Goal: Transaction & Acquisition: Purchase product/service

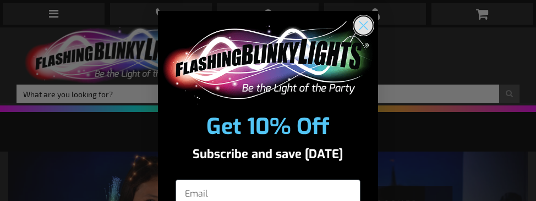
click at [361, 25] on circle "Close dialog" at bounding box center [363, 25] width 18 height 18
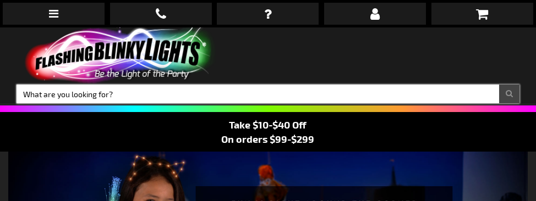
click at [139, 93] on input "Search" at bounding box center [267, 94] width 503 height 19
drag, startPoint x: 139, startPoint y: 93, endPoint x: 124, endPoint y: 93, distance: 15.4
click at [124, 93] on input "Search" at bounding box center [267, 94] width 503 height 19
click at [113, 94] on input "Search" at bounding box center [267, 94] width 503 height 19
paste input "12481-WT"
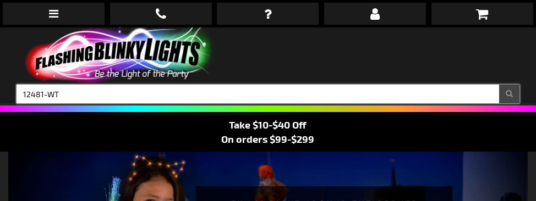
type input "12481-WT"
click at [499, 85] on button "Search" at bounding box center [509, 94] width 20 height 19
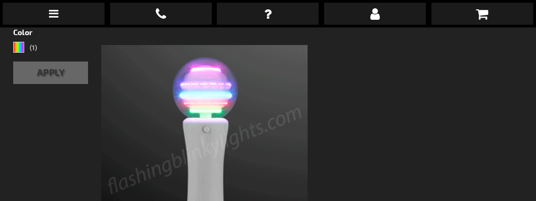
scroll to position [330, 0]
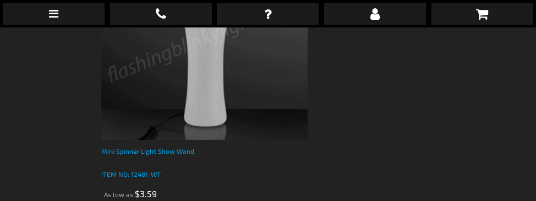
click at [178, 151] on div "Mini Spinner Light Show Wand" at bounding box center [204, 157] width 207 height 22
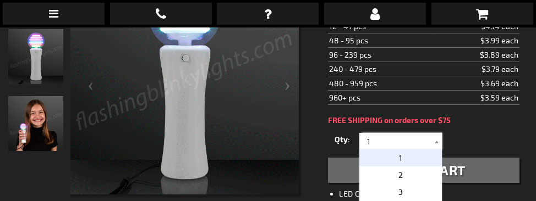
drag, startPoint x: 371, startPoint y: 135, endPoint x: 347, endPoint y: 131, distance: 24.1
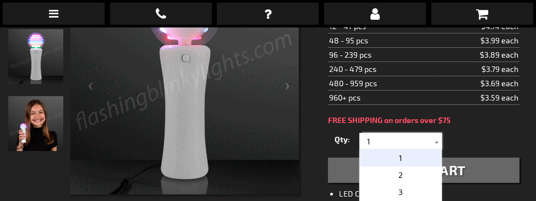
click at [350, 135] on div "Qty 1 2 3 4 5 6 7 8 9 10 11 12 24 36 48 60 72 84 96 108 120 132 144 156 168" at bounding box center [423, 141] width 191 height 22
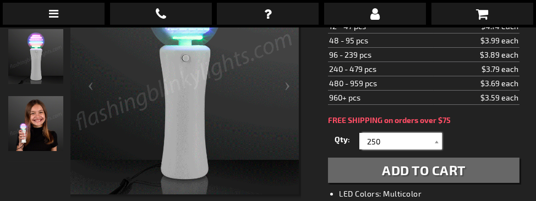
type input "250"
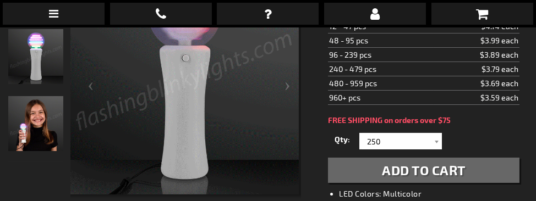
click at [405, 167] on span "Add to Cart" at bounding box center [424, 170] width 84 height 16
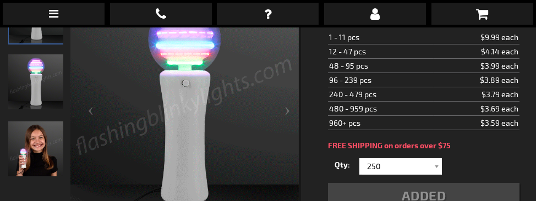
scroll to position [245, 0]
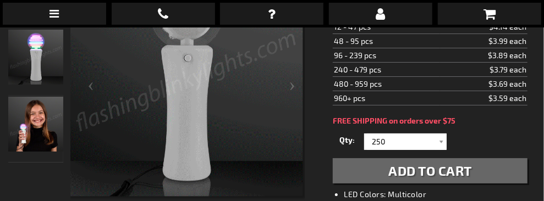
click at [487, 167] on button "Add to Cart" at bounding box center [430, 170] width 195 height 25
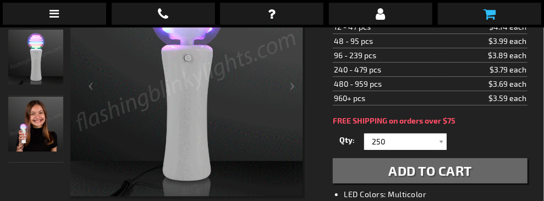
click at [489, 12] on icon at bounding box center [489, 13] width 12 height 13
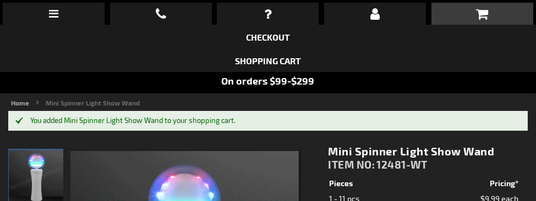
scroll to position [0, 0]
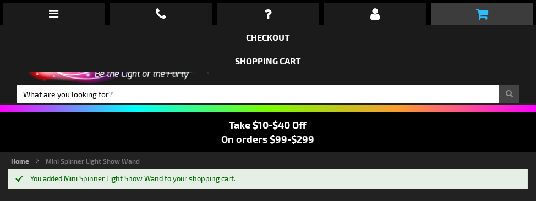
click at [483, 13] on icon at bounding box center [482, 13] width 12 height 13
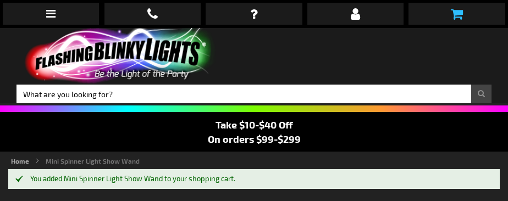
click at [460, 9] on icon at bounding box center [457, 13] width 12 height 13
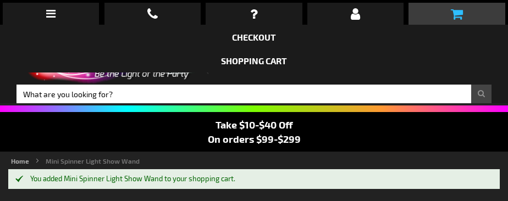
click at [451, 13] on icon at bounding box center [457, 13] width 12 height 13
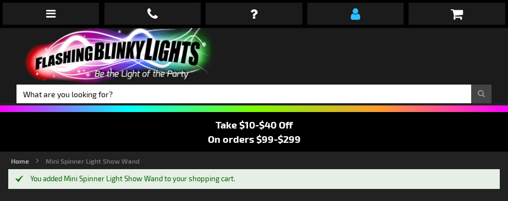
click at [357, 18] on icon at bounding box center [355, 13] width 9 height 13
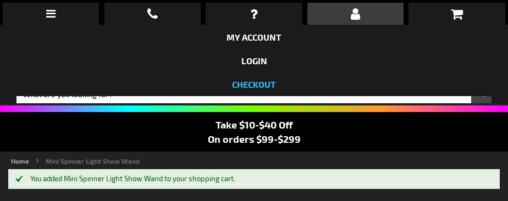
click at [255, 83] on link "Checkout" at bounding box center [254, 84] width 44 height 10
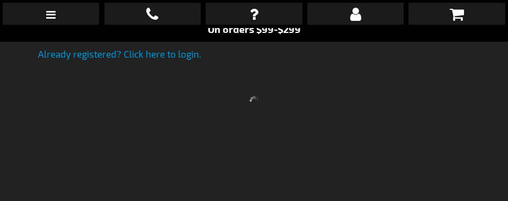
scroll to position [164, 0]
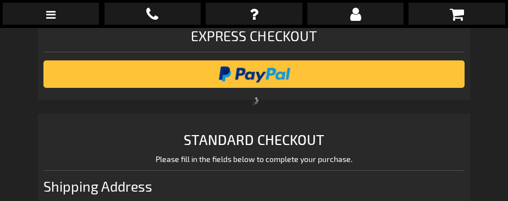
scroll to position [26, 0]
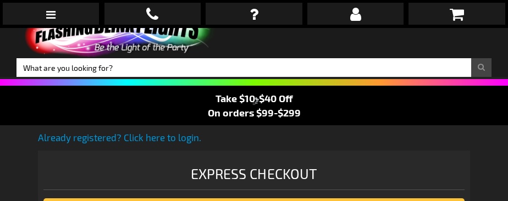
select select "US"
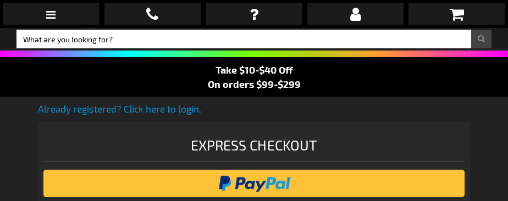
scroll to position [0, 0]
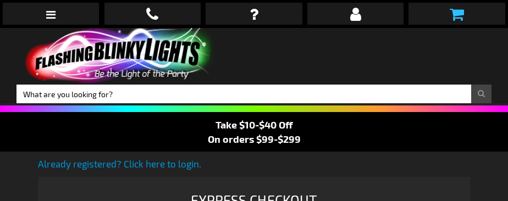
click at [453, 12] on icon at bounding box center [457, 14] width 14 height 15
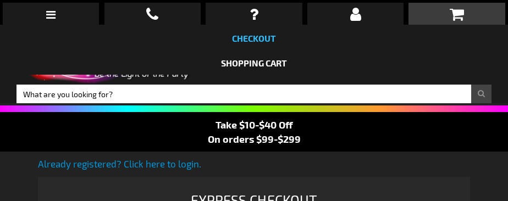
click at [254, 39] on link "Checkout" at bounding box center [254, 38] width 44 height 10
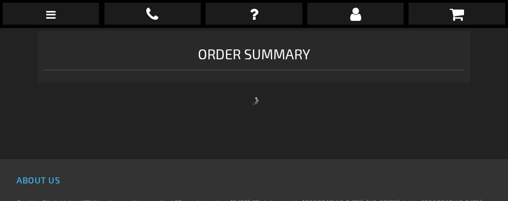
select select "US"
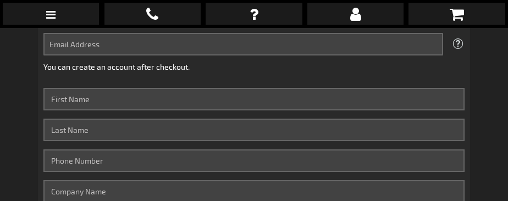
scroll to position [278, 0]
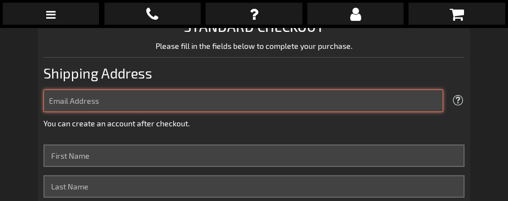
click at [142, 99] on input "Email Address" at bounding box center [242, 101] width 399 height 23
type input "[PERSON_NAME][EMAIL_ADDRESS][PERSON_NAME][DOMAIN_NAME]"
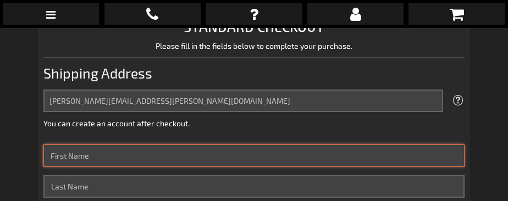
click at [112, 155] on input "First Name" at bounding box center [253, 156] width 421 height 23
click at [174, 156] on input "First Name" at bounding box center [253, 156] width 421 height 23
type input "Camille"
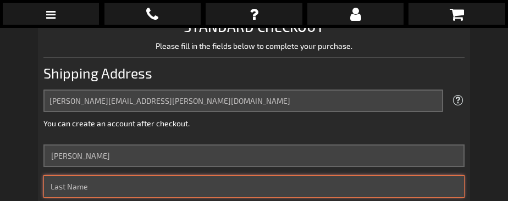
type input "Graham-Whitfield"
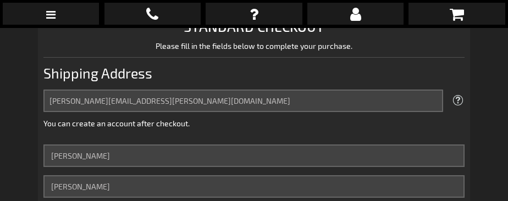
type input "9475221267"
type input "Corewell Hospital"
type input "100 Michigan St. NE"
type input "Grand Rapids"
select select "33"
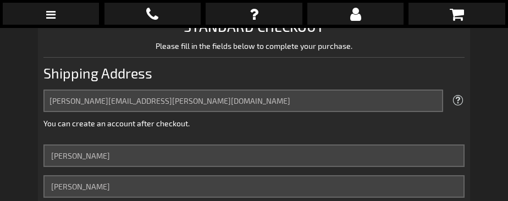
type input "49503"
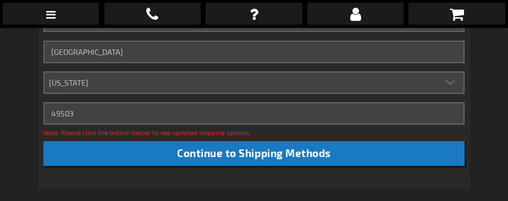
scroll to position [608, 0]
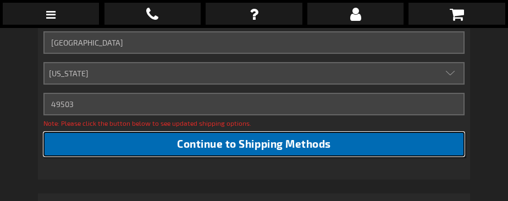
click at [276, 144] on span "Continue to Shipping Methods" at bounding box center [253, 143] width 153 height 13
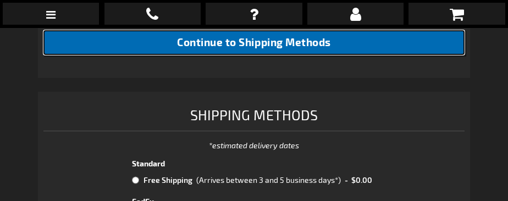
scroll to position [718, 0]
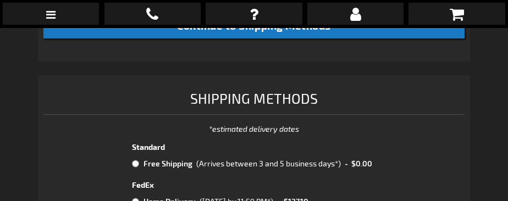
click at [134, 161] on input "radio" at bounding box center [135, 163] width 7 height 9
radio input "true"
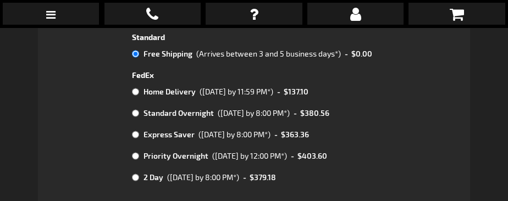
scroll to position [883, 0]
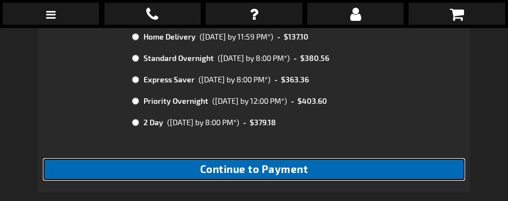
click at [260, 170] on span "Continue to Payment" at bounding box center [254, 169] width 108 height 13
checkbox input "true"
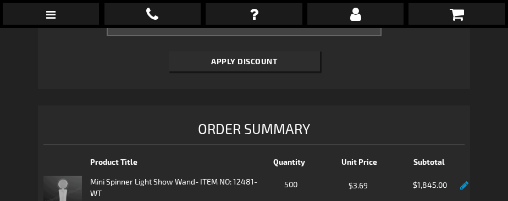
scroll to position [660, 0]
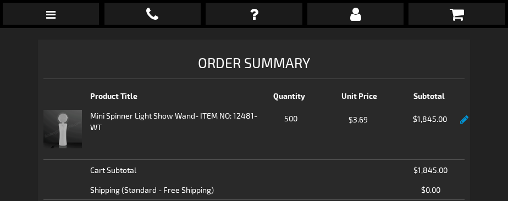
click at [464, 117] on link at bounding box center [464, 119] width 8 height 9
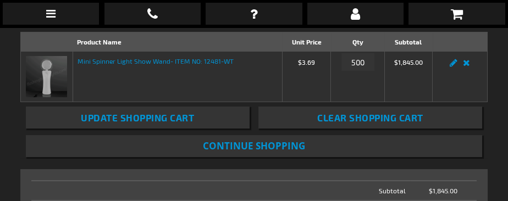
scroll to position [164, 0]
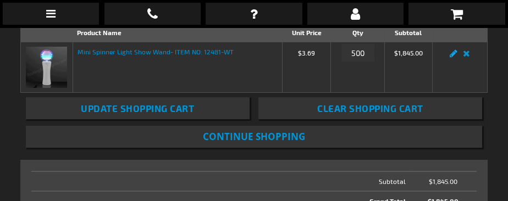
click at [454, 57] on link "Edit" at bounding box center [453, 57] width 13 height 0
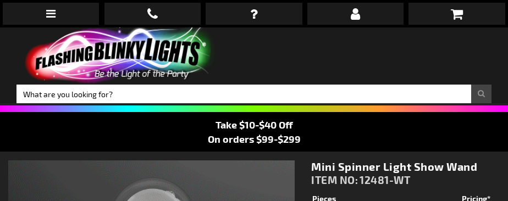
select select
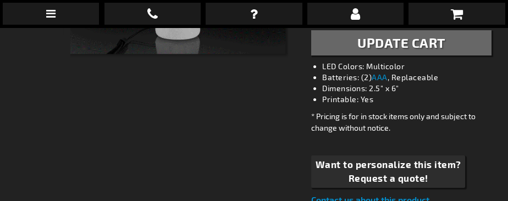
scroll to position [275, 0]
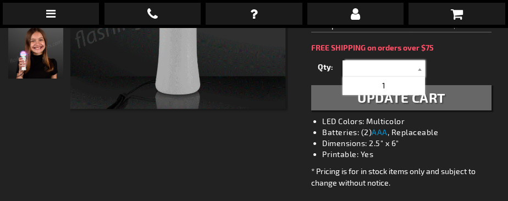
click at [361, 63] on input "text" at bounding box center [385, 68] width 80 height 16
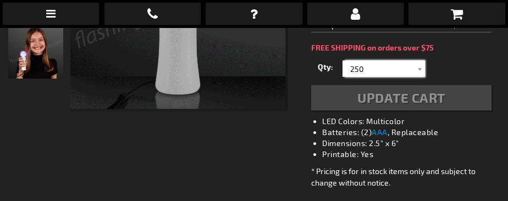
type input "250"
click at [378, 97] on div "Update Cart" at bounding box center [401, 97] width 180 height 25
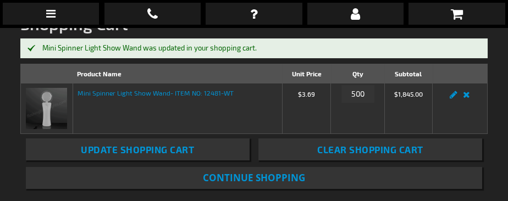
scroll to position [164, 0]
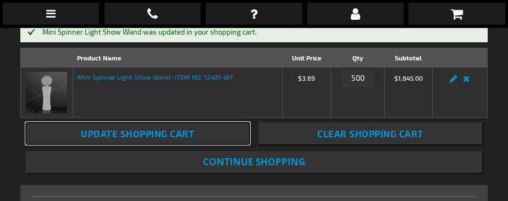
click at [204, 137] on button "Update Shopping Cart" at bounding box center [138, 134] width 224 height 22
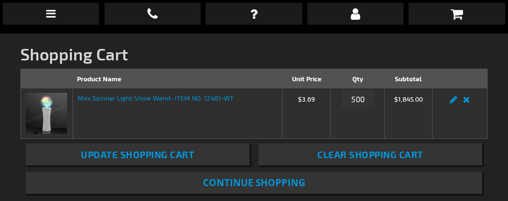
scroll to position [132, 0]
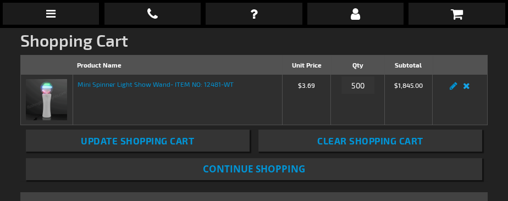
click at [466, 89] on link "Remove item" at bounding box center [466, 89] width 13 height 0
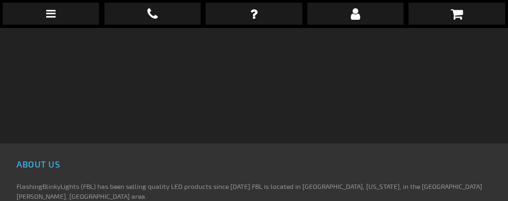
scroll to position [110, 0]
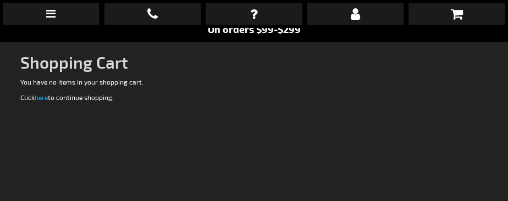
click at [45, 98] on link "here" at bounding box center [41, 97] width 13 height 8
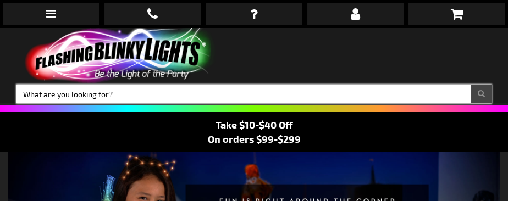
click at [85, 93] on input "Search" at bounding box center [253, 94] width 475 height 19
paste input "12481-WT"
type input "12481-WT"
click at [471, 85] on button "Search" at bounding box center [481, 94] width 20 height 19
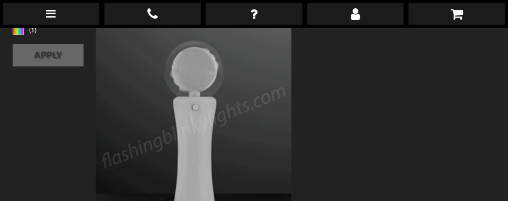
scroll to position [220, 0]
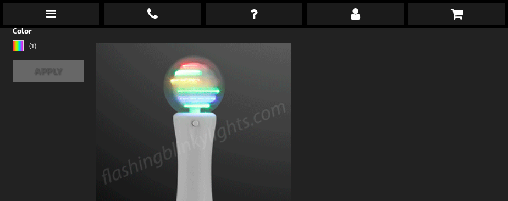
click at [53, 68] on button "Apply" at bounding box center [48, 71] width 71 height 23
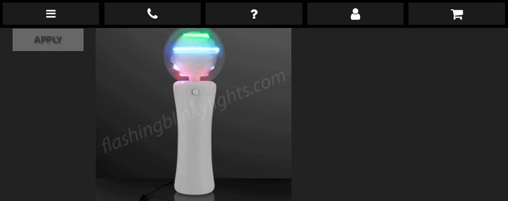
scroll to position [164, 0]
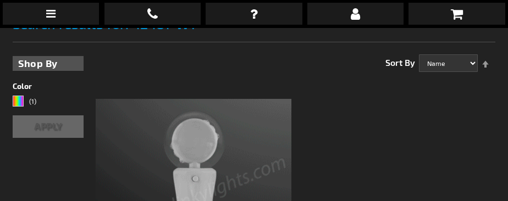
click at [51, 126] on button "Apply" at bounding box center [48, 126] width 71 height 23
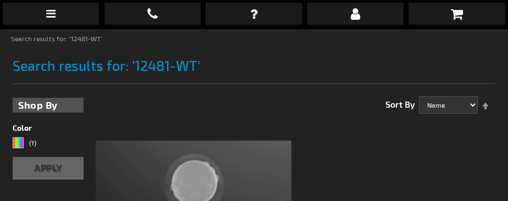
scroll to position [110, 0]
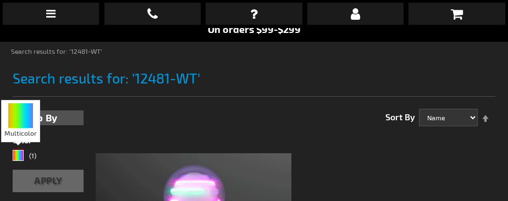
click at [19, 157] on div "Multicolor" at bounding box center [18, 155] width 11 height 11
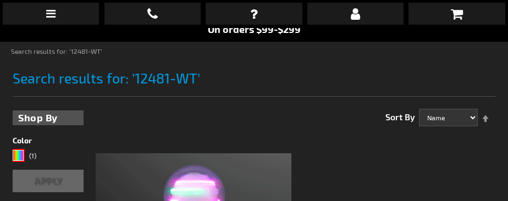
click at [46, 185] on button "Apply" at bounding box center [48, 181] width 71 height 23
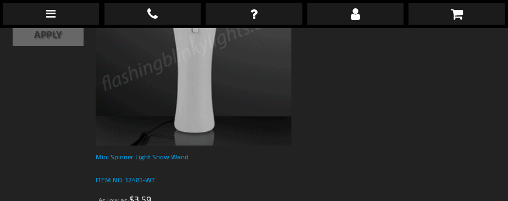
scroll to position [330, 0]
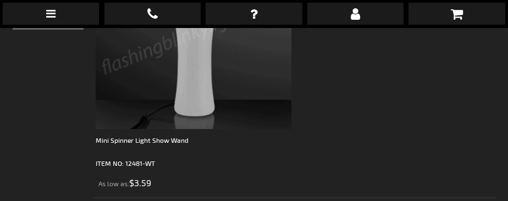
click at [190, 108] on img at bounding box center [194, 31] width 196 height 196
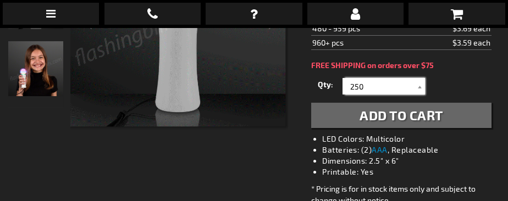
type input "250"
click at [404, 116] on span "Add to Cart" at bounding box center [402, 115] width 84 height 16
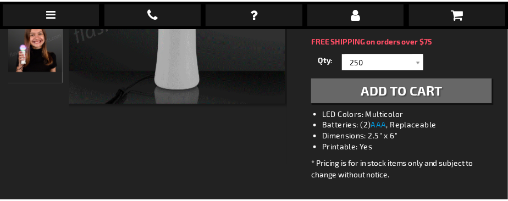
scroll to position [275, 0]
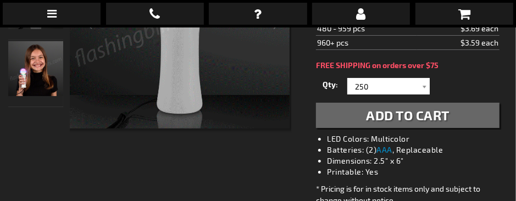
drag, startPoint x: 513, startPoint y: 75, endPoint x: 506, endPoint y: 74, distance: 6.3
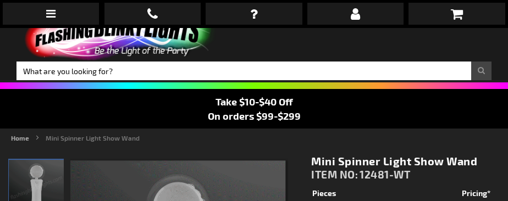
scroll to position [0, 0]
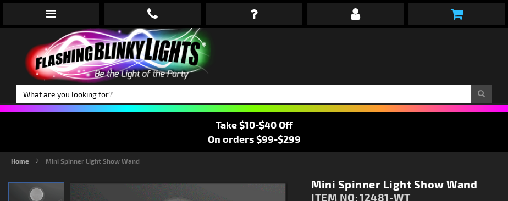
click at [456, 12] on icon at bounding box center [457, 13] width 12 height 13
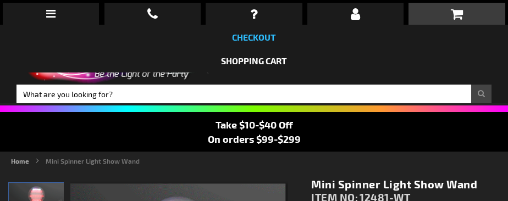
click at [246, 37] on link "Checkout" at bounding box center [254, 37] width 44 height 10
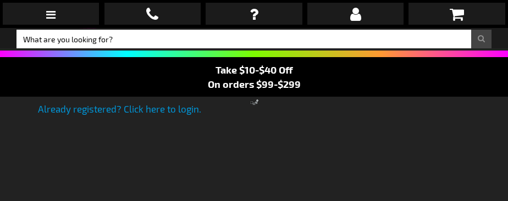
select select "US"
select select "33"
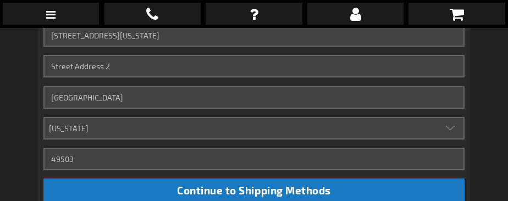
scroll to position [608, 0]
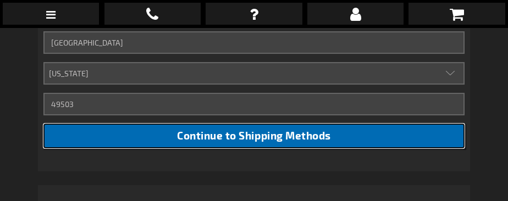
click at [293, 137] on span "Continue to Shipping Methods" at bounding box center [253, 135] width 153 height 13
click at [223, 137] on span "Continue to Shipping Methods" at bounding box center [253, 135] width 153 height 13
click at [174, 135] on button "Continue to Shipping Methods" at bounding box center [253, 136] width 421 height 25
click at [172, 135] on button "Continue to Shipping Methods" at bounding box center [253, 136] width 421 height 25
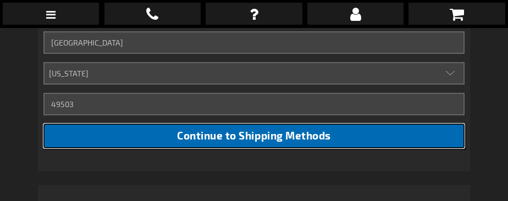
click at [246, 137] on span "Continue to Shipping Methods" at bounding box center [253, 135] width 153 height 13
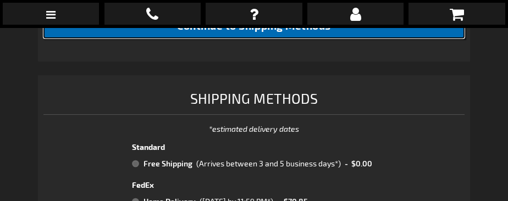
scroll to position [718, 0]
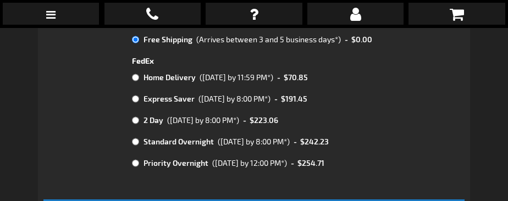
scroll to position [883, 0]
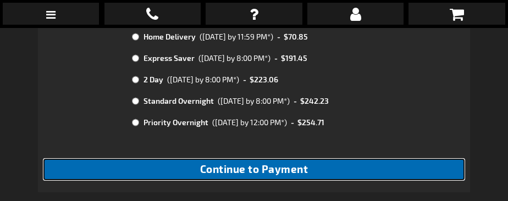
click at [290, 167] on span "Continue to Payment" at bounding box center [254, 169] width 108 height 13
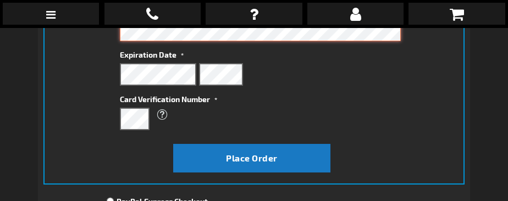
scroll to position [275, 0]
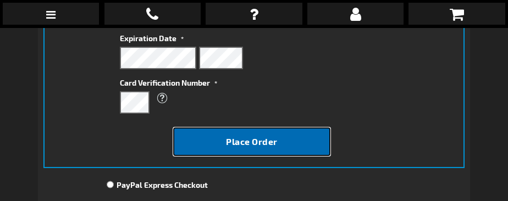
click at [268, 141] on span "Place Order" at bounding box center [252, 141] width 52 height 10
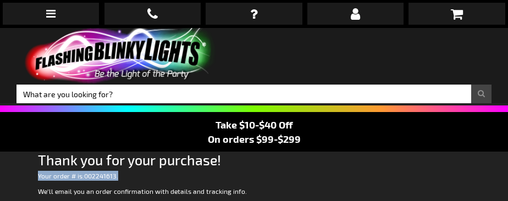
drag, startPoint x: 117, startPoint y: 176, endPoint x: 36, endPoint y: 172, distance: 81.0
copy p "Your order # is: 002241613 ."
click at [90, 176] on span "002241613" at bounding box center [100, 176] width 32 height 8
click at [88, 177] on span "002241613" at bounding box center [100, 176] width 32 height 8
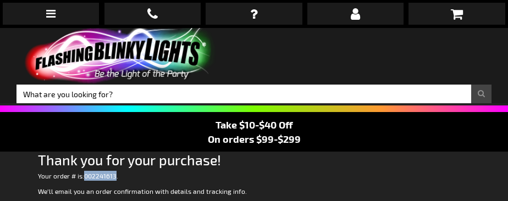
click at [88, 177] on span "002241613" at bounding box center [100, 176] width 32 height 8
